Goal: Information Seeking & Learning: Learn about a topic

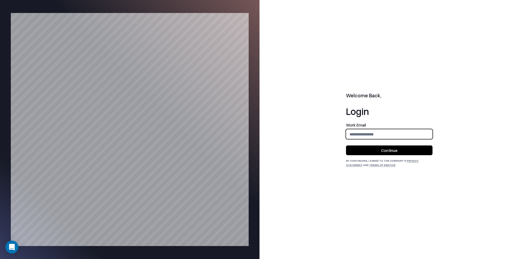
click at [361, 136] on input "email" at bounding box center [389, 134] width 86 height 10
type input "**********"
click at [384, 149] on button "Continue" at bounding box center [389, 150] width 86 height 10
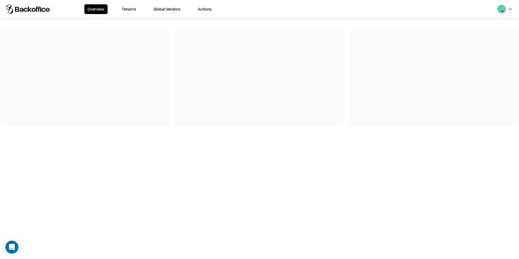
click at [127, 8] on button "Tenants" at bounding box center [128, 9] width 21 height 10
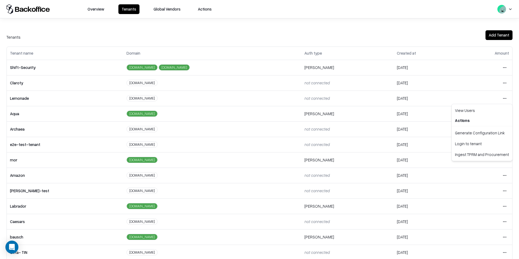
click at [505, 98] on html "Overview Tenants Global Vendors Actions Tenants Add Tenant Tenant name Domain A…" at bounding box center [259, 129] width 519 height 259
click at [469, 147] on div "Login to tenant" at bounding box center [481, 143] width 58 height 11
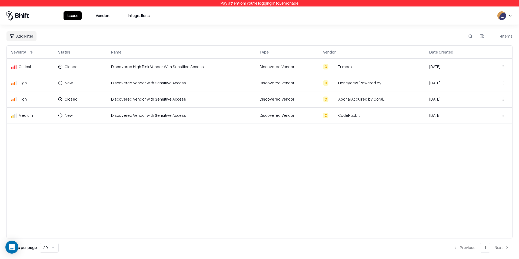
click at [110, 18] on button "Vendors" at bounding box center [102, 15] width 21 height 9
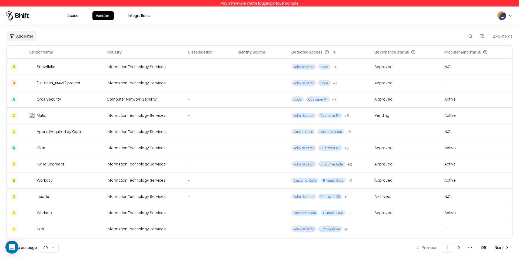
click at [468, 39] on button at bounding box center [470, 36] width 10 height 10
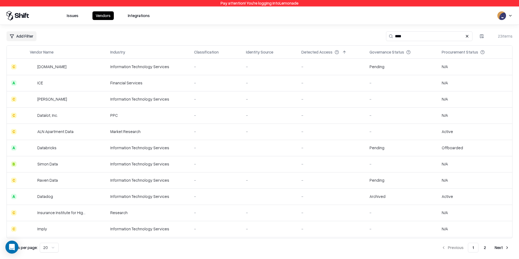
click at [208, 150] on div "-" at bounding box center [215, 148] width 43 height 6
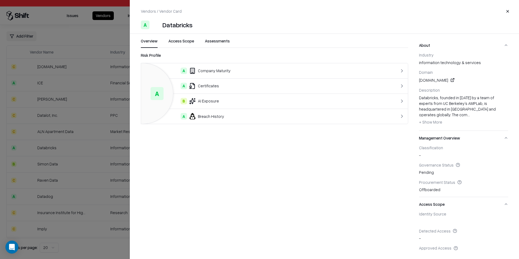
click at [179, 39] on button "Access Scope" at bounding box center [181, 43] width 26 height 10
click at [210, 41] on button "Assessments" at bounding box center [217, 43] width 25 height 10
click at [219, 41] on button "Assessments" at bounding box center [217, 43] width 25 height 10
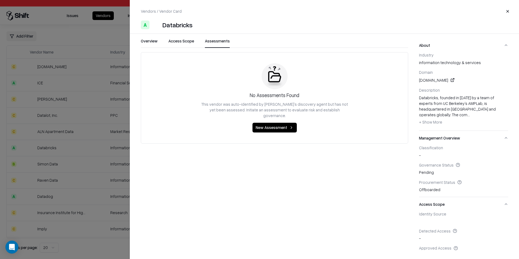
click at [192, 40] on button "Access Scope" at bounding box center [181, 43] width 26 height 10
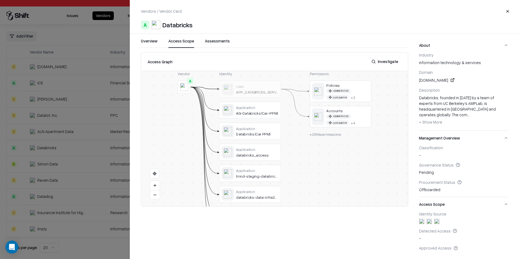
click at [509, 11] on button "Close" at bounding box center [507, 11] width 10 height 10
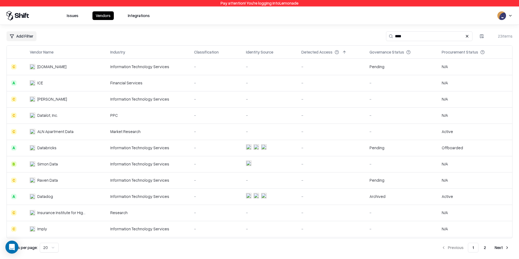
click at [426, 36] on input "****" at bounding box center [429, 36] width 86 height 10
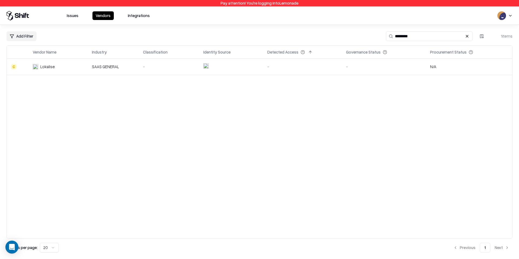
type input "********"
click at [271, 69] on div "-" at bounding box center [302, 67] width 70 height 6
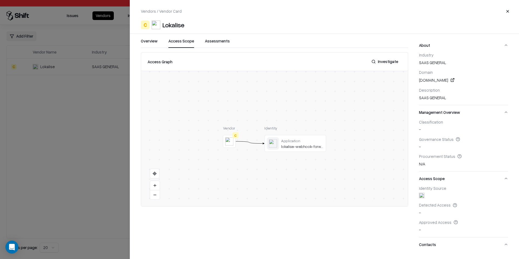
click at [178, 39] on button "Access Scope" at bounding box center [181, 43] width 26 height 10
click at [505, 11] on button "Close" at bounding box center [507, 11] width 10 height 10
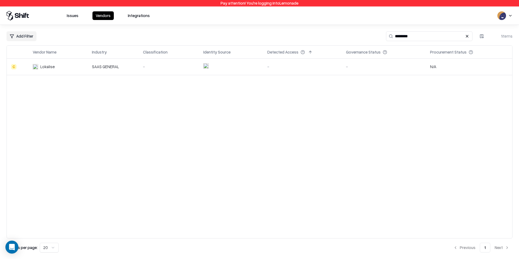
click at [407, 36] on input "********" at bounding box center [429, 36] width 86 height 10
click at [380, 65] on div "Archived" at bounding box center [394, 67] width 68 height 6
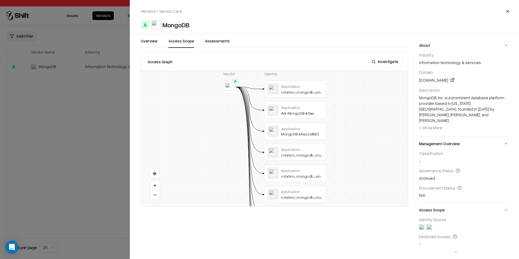
click at [181, 38] on button "Access Scope" at bounding box center [181, 43] width 26 height 10
click at [0, 0] on div at bounding box center [0, 0] width 0 height 0
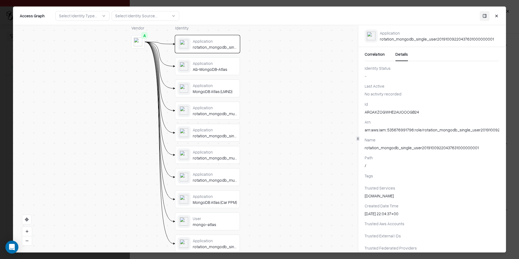
click at [398, 54] on button "Details" at bounding box center [401, 56] width 12 height 10
click at [206, 67] on div "AG-MongoDB-Atlas" at bounding box center [214, 69] width 45 height 5
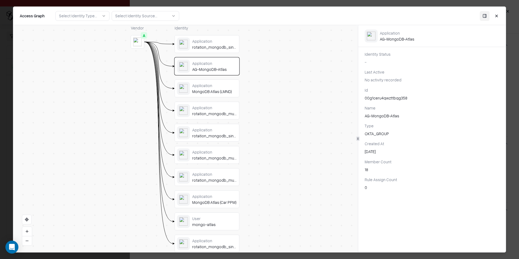
click at [206, 90] on div "MongoDB Atlas (LMND)" at bounding box center [214, 91] width 45 height 5
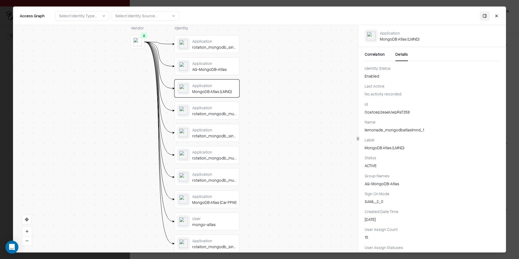
click at [206, 108] on div "Application" at bounding box center [214, 107] width 45 height 5
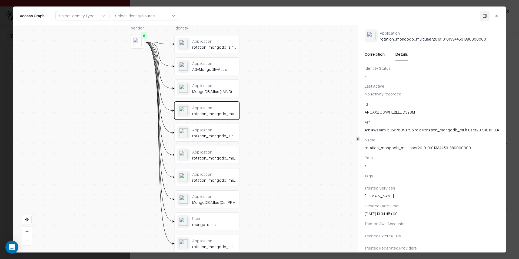
click at [207, 138] on div "rotation_mongodb_single_user20250422093818797200000004" at bounding box center [214, 135] width 45 height 5
click at [204, 179] on div "rotation_mongodb_multiuser20191015154144120400000002" at bounding box center [214, 180] width 45 height 5
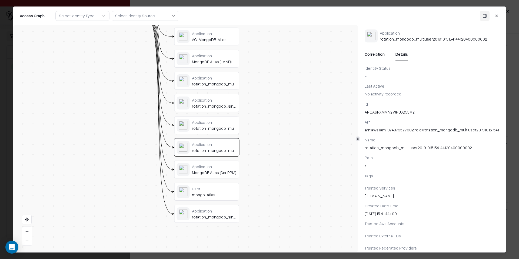
click at [204, 169] on div "Application" at bounding box center [214, 166] width 45 height 5
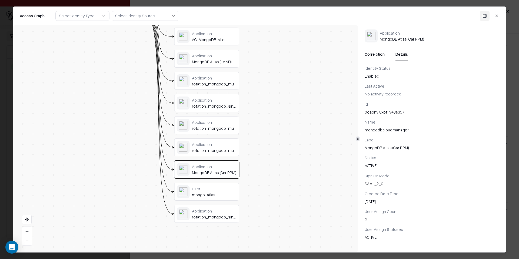
click at [204, 191] on div "User mongo-atlas" at bounding box center [214, 191] width 45 height 11
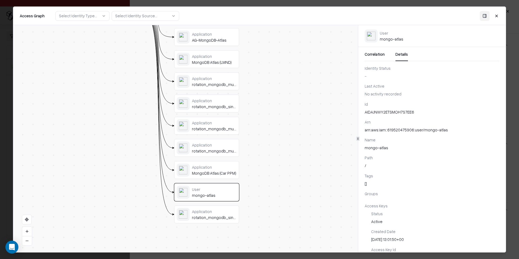
click at [204, 209] on div "Application" at bounding box center [214, 211] width 45 height 5
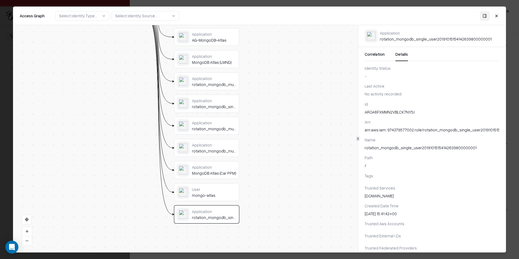
click at [499, 15] on button "Close" at bounding box center [496, 16] width 10 height 10
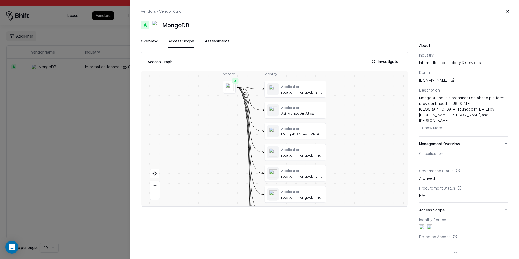
click at [506, 10] on button "Close" at bounding box center [507, 11] width 10 height 10
click at [506, 10] on div "Vendors / Vendor Card Close" at bounding box center [324, 11] width 367 height 10
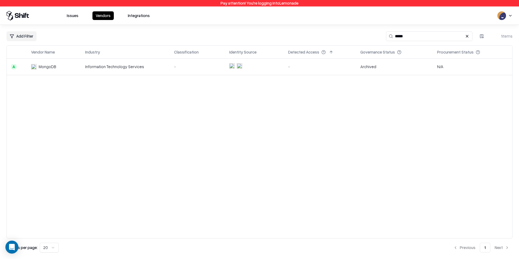
click at [436, 36] on input "*****" at bounding box center [429, 36] width 86 height 10
type input "******"
click at [156, 66] on div "Information Technology Services" at bounding box center [125, 67] width 80 height 6
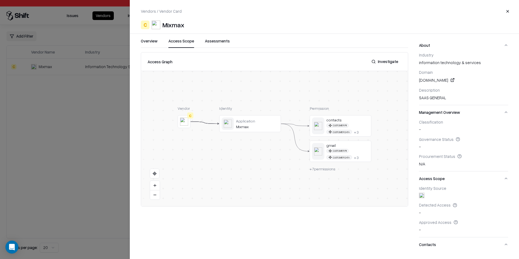
click at [185, 41] on button "Access Scope" at bounding box center [181, 43] width 26 height 10
click at [95, 133] on div at bounding box center [259, 129] width 519 height 259
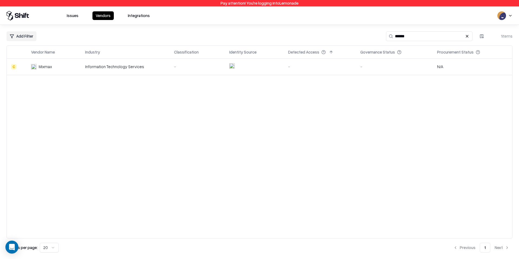
click at [471, 39] on input "******" at bounding box center [429, 36] width 86 height 10
click at [467, 37] on button at bounding box center [467, 36] width 6 height 6
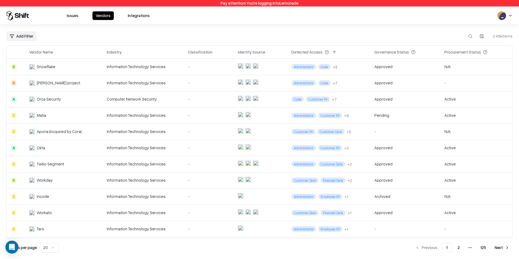
click at [472, 52] on div "Procurement Status" at bounding box center [462, 52] width 36 height 6
click at [465, 52] on div "Procurement Status" at bounding box center [462, 52] width 36 height 6
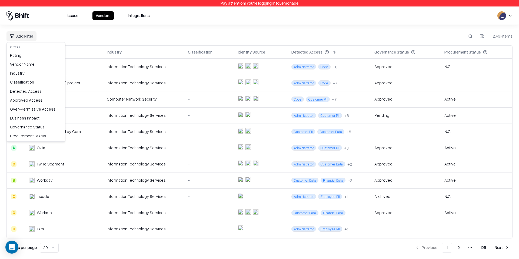
click at [16, 37] on html "Pay attention! You're logging into Lemonade Issues Vendors Integrations Add Fil…" at bounding box center [259, 129] width 519 height 259
click at [29, 133] on div "Procurement Status" at bounding box center [36, 135] width 56 height 9
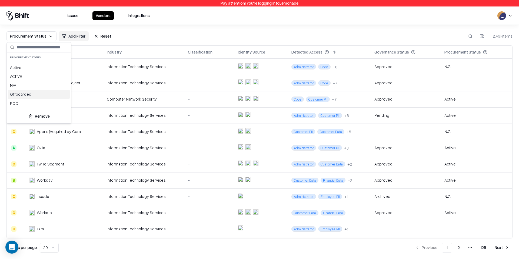
click at [46, 96] on div "Offboarded" at bounding box center [39, 94] width 62 height 9
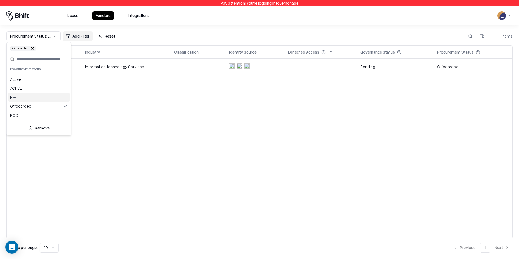
click at [140, 111] on html "Pay attention! You're logging into Lemonade Issues Vendors Integrations Procure…" at bounding box center [259, 129] width 519 height 259
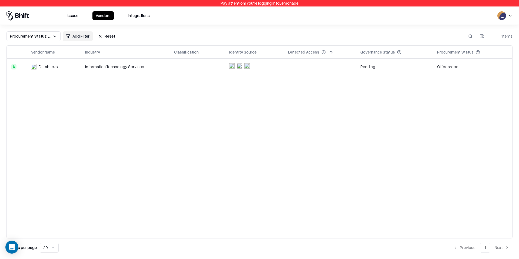
click at [42, 38] on span "Procurement Status: Offboarded" at bounding box center [30, 36] width 41 height 6
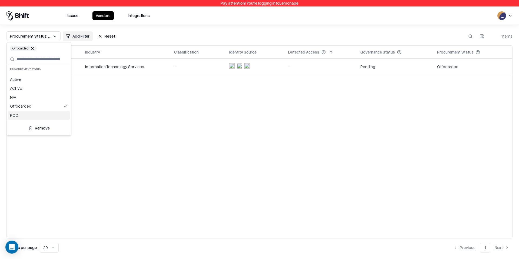
click at [31, 112] on div "POC" at bounding box center [39, 115] width 62 height 9
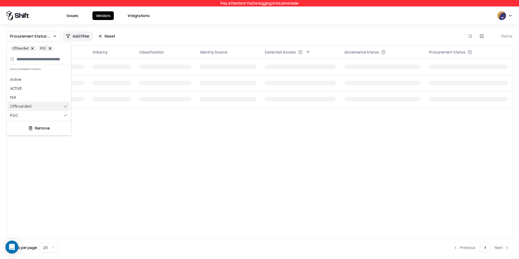
click at [51, 108] on div "Offboarded" at bounding box center [39, 106] width 62 height 9
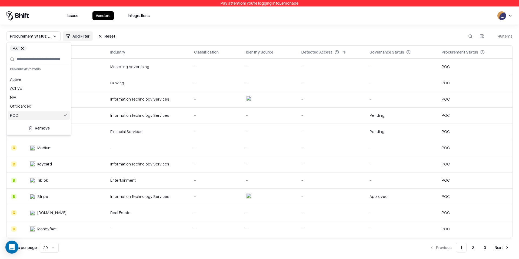
click at [278, 33] on html "Pay attention! You're logging into Lemonade Issues Vendors Integrations Procure…" at bounding box center [259, 129] width 519 height 259
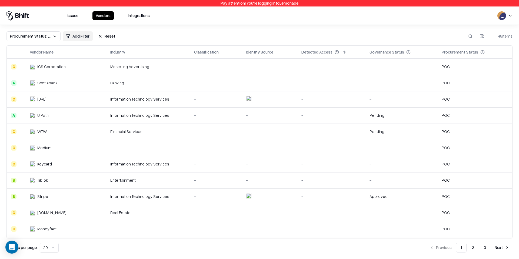
click at [180, 100] on div "Information Technology Services" at bounding box center [147, 99] width 75 height 6
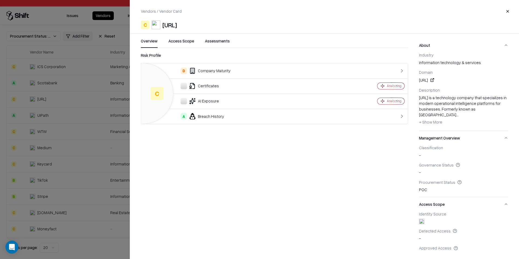
click at [179, 41] on button "Access Scope" at bounding box center [181, 43] width 26 height 10
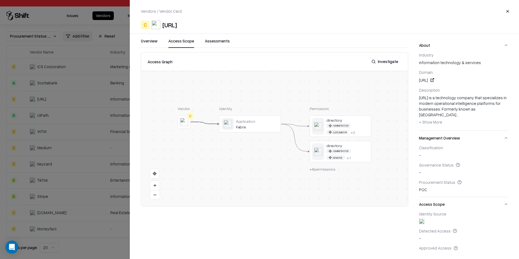
click at [0, 0] on div at bounding box center [0, 0] width 0 height 0
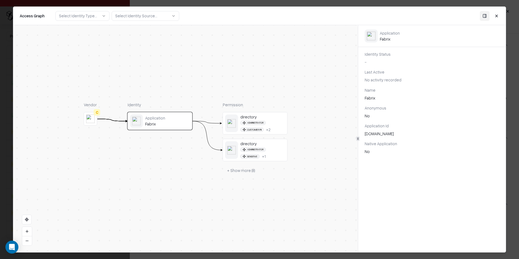
click at [494, 18] on button "Close" at bounding box center [496, 16] width 10 height 10
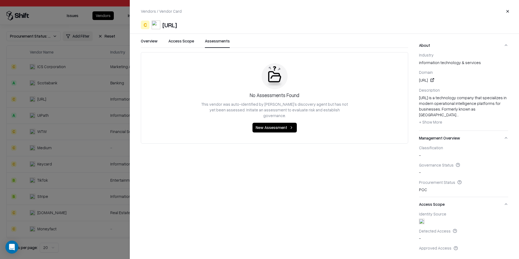
click at [222, 43] on button "Assessments" at bounding box center [217, 43] width 25 height 10
click at [192, 43] on button "Access Scope" at bounding box center [181, 43] width 26 height 10
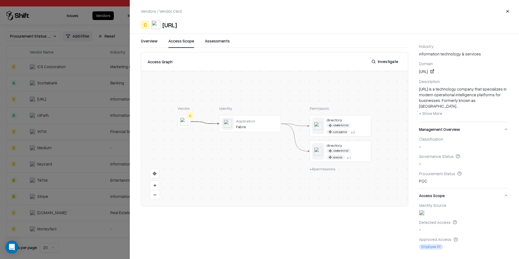
scroll to position [10, 0]
click at [0, 0] on div at bounding box center [0, 0] width 0 height 0
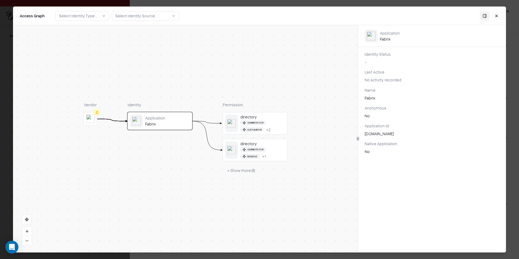
click at [281, 123] on div "Administrator Customer PII + 2" at bounding box center [262, 125] width 45 height 11
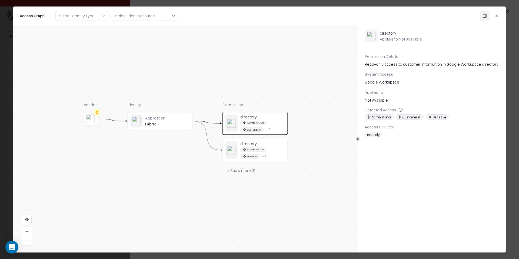
click at [271, 148] on div "Administrator Sensitive + 1" at bounding box center [262, 152] width 45 height 11
click at [499, 18] on button "Close" at bounding box center [496, 16] width 10 height 10
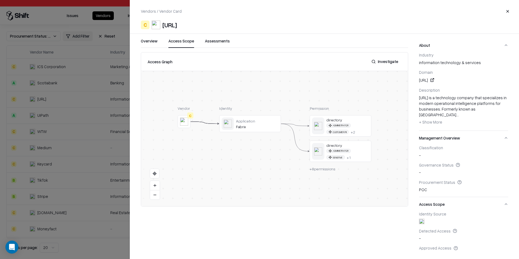
click at [504, 9] on button "Close" at bounding box center [507, 11] width 10 height 10
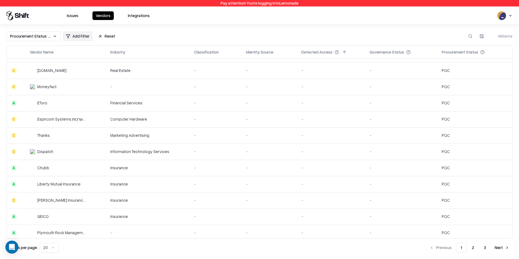
scroll to position [145, 0]
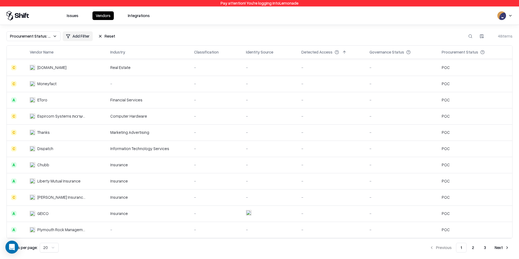
click at [195, 217] on td "-" at bounding box center [216, 213] width 52 height 16
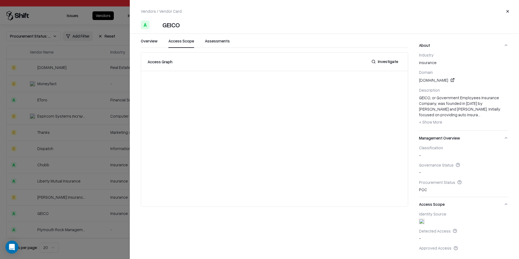
click at [184, 43] on button "Access Scope" at bounding box center [181, 43] width 26 height 10
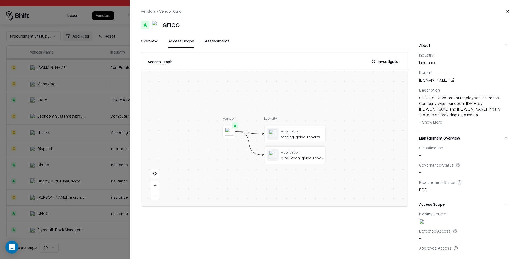
click at [0, 0] on div at bounding box center [0, 0] width 0 height 0
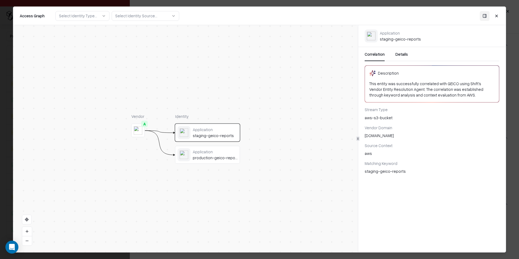
click at [395, 55] on button "Details" at bounding box center [401, 56] width 12 height 10
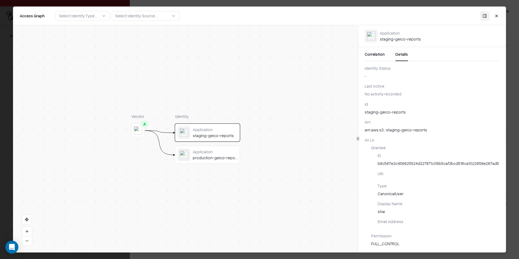
click at [408, 142] on div "Ac Ls" at bounding box center [431, 140] width 135 height 6
click at [496, 15] on button "Close" at bounding box center [496, 16] width 10 height 10
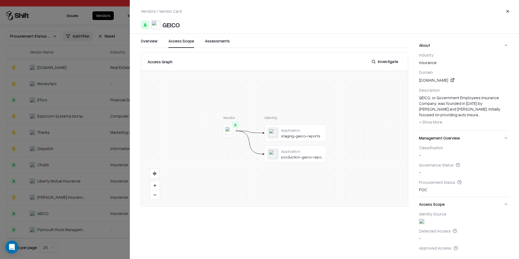
click at [507, 13] on button "Close" at bounding box center [507, 11] width 10 height 10
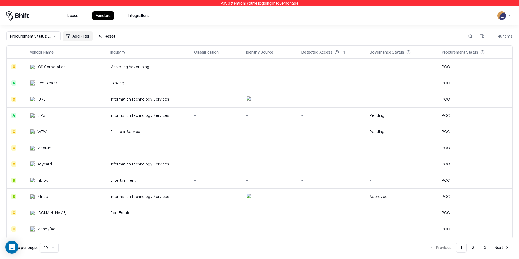
click at [260, 51] on div "Identity Source" at bounding box center [259, 52] width 27 height 6
click at [277, 51] on button at bounding box center [278, 52] width 6 height 6
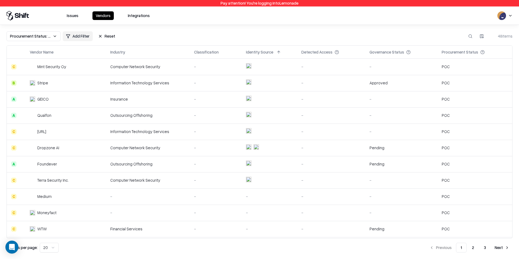
click at [281, 65] on td at bounding box center [269, 67] width 55 height 16
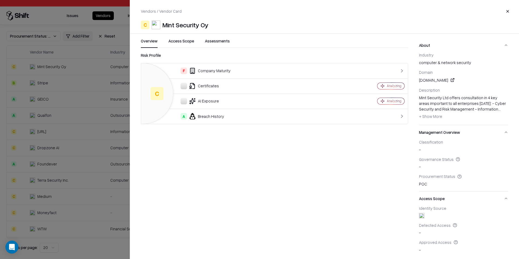
click at [229, 45] on div "Overview Access Scope Assessments" at bounding box center [274, 43] width 267 height 10
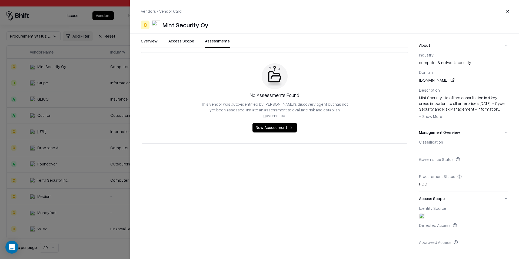
click at [223, 45] on button "Assessments" at bounding box center [217, 43] width 25 height 10
click at [192, 43] on button "Access Scope" at bounding box center [181, 43] width 26 height 10
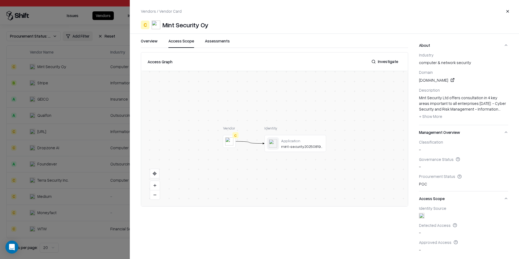
click at [508, 9] on button "Close" at bounding box center [507, 11] width 10 height 10
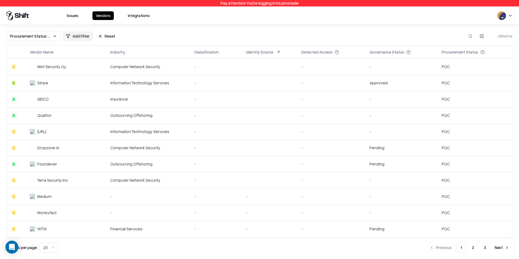
click at [78, 37] on html "Pay attention! You're logging into Lemonade Issues Vendors Integrations Procure…" at bounding box center [259, 129] width 519 height 259
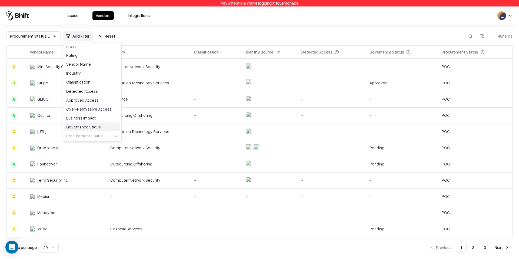
click at [88, 125] on div "Governance Status" at bounding box center [92, 126] width 56 height 9
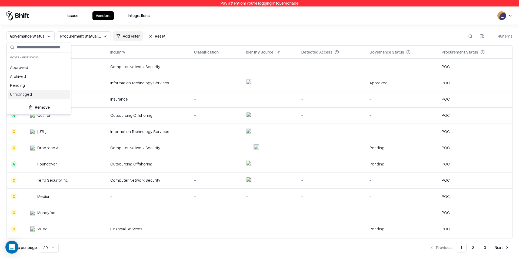
click at [43, 95] on div "Unmanaged" at bounding box center [39, 94] width 62 height 9
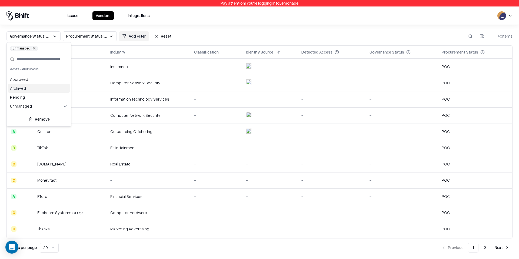
click at [253, 37] on html "Pay attention! You're logging into Lemonade Issues Vendors Integrations Governa…" at bounding box center [259, 129] width 519 height 259
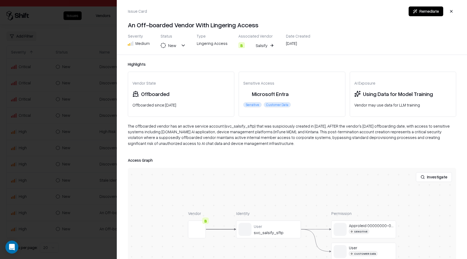
scroll to position [70, 0]
